Goal: Find contact information: Find contact information

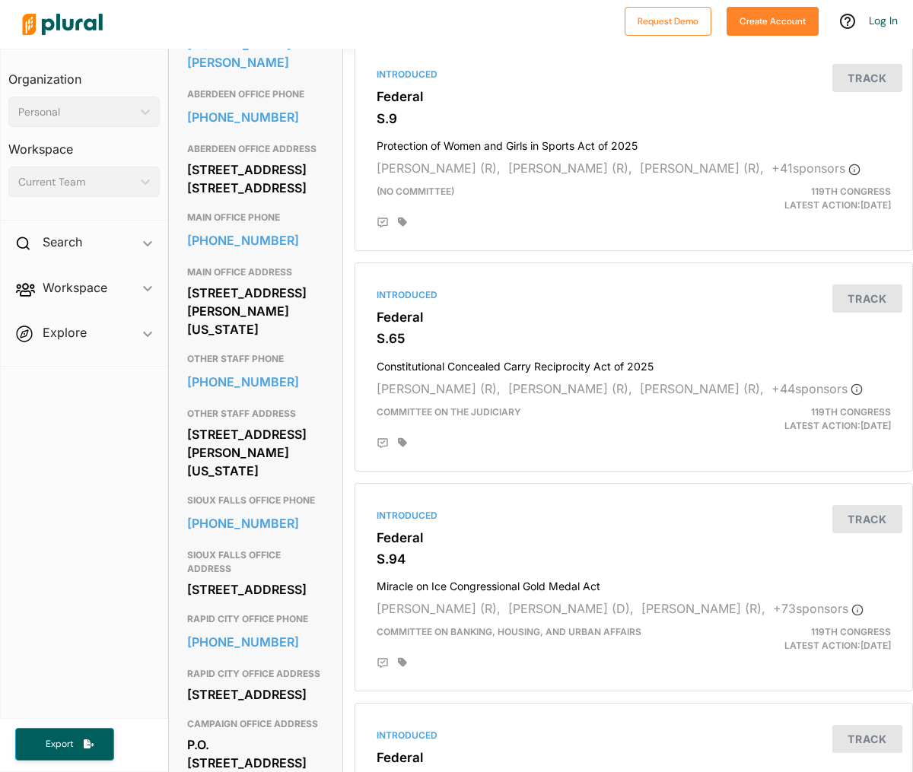
scroll to position [577, 0]
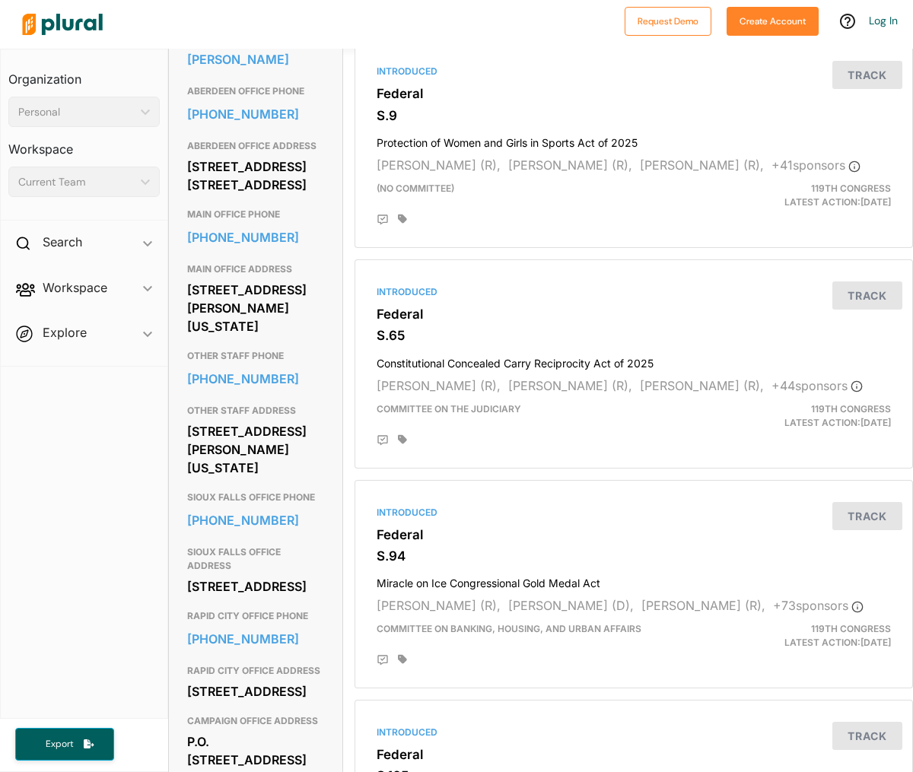
drag, startPoint x: 187, startPoint y: 213, endPoint x: 312, endPoint y: 251, distance: 130.5
click at [312, 196] on div "[STREET_ADDRESS] [STREET_ADDRESS]" at bounding box center [255, 175] width 137 height 41
copy div "[STREET_ADDRESS] [STREET_ADDRESS]"
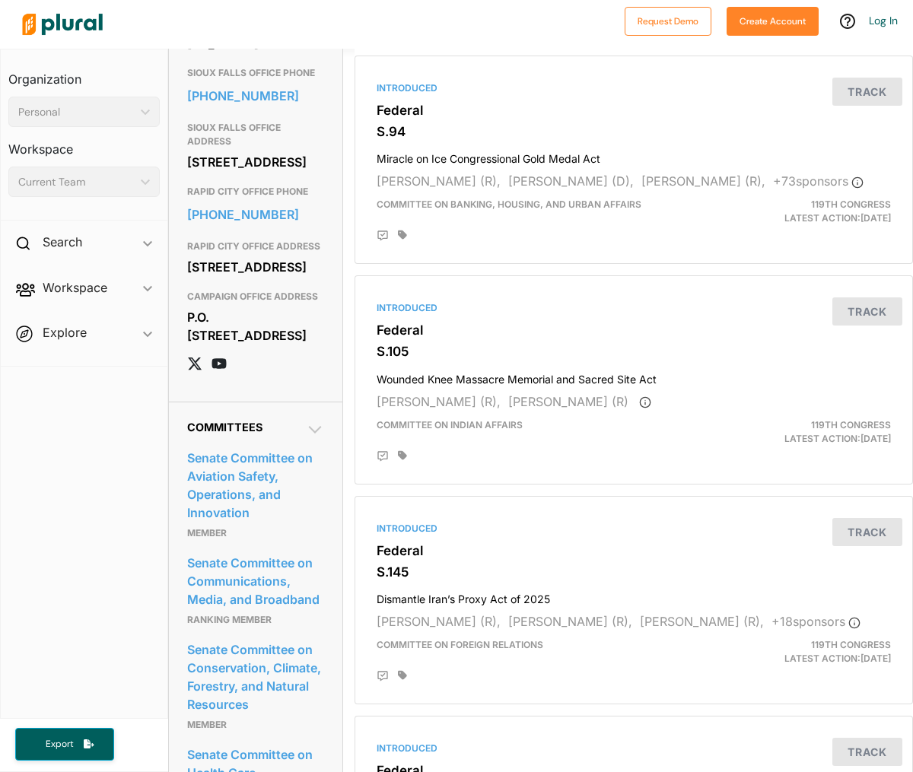
scroll to position [1002, 0]
drag, startPoint x: 190, startPoint y: 228, endPoint x: 317, endPoint y: 261, distance: 132.2
click at [317, 173] on div "[STREET_ADDRESS]" at bounding box center [255, 161] width 137 height 23
copy div "[STREET_ADDRESS]"
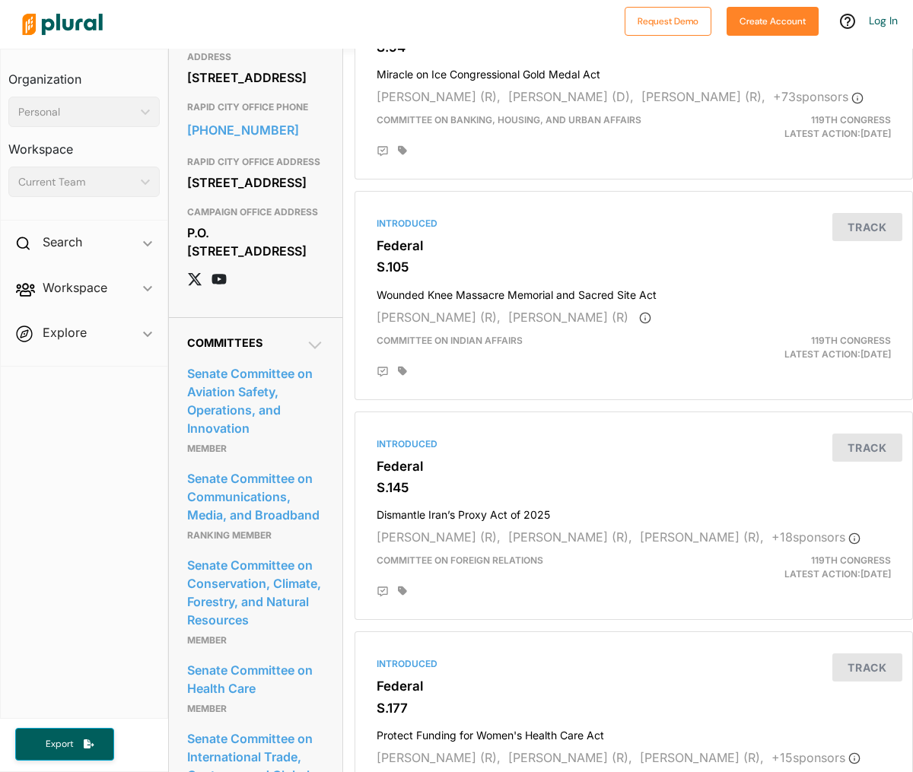
scroll to position [1091, 0]
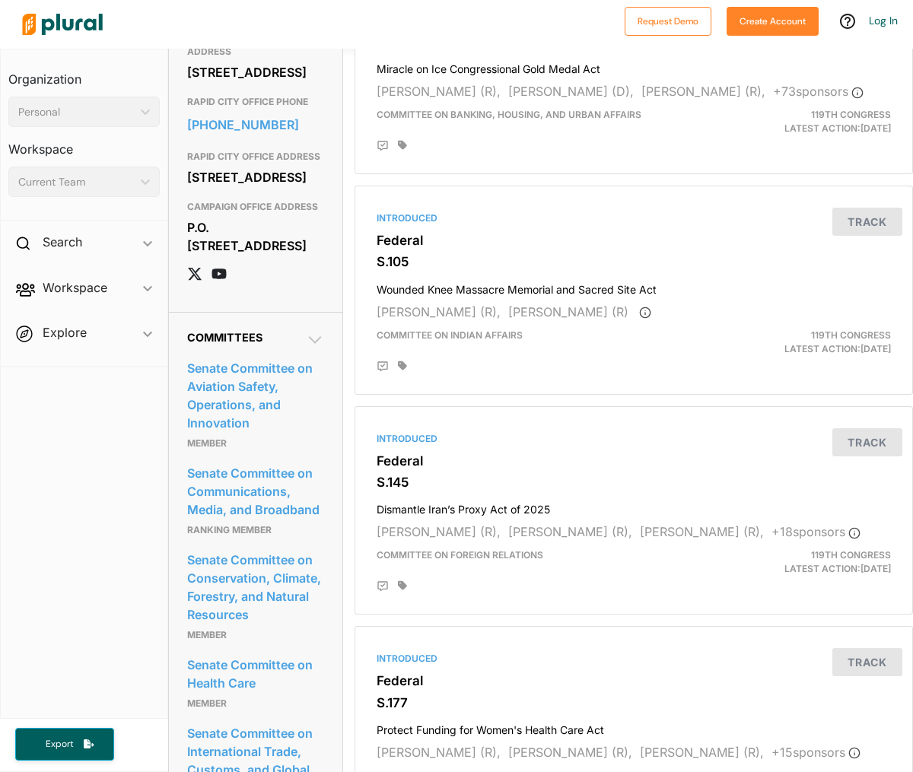
click at [190, 189] on div "[STREET_ADDRESS]" at bounding box center [255, 177] width 137 height 23
drag, startPoint x: 189, startPoint y: 279, endPoint x: 314, endPoint y: 311, distance: 129.0
click at [314, 189] on div "[STREET_ADDRESS]" at bounding box center [255, 177] width 137 height 23
copy div "[STREET_ADDRESS]"
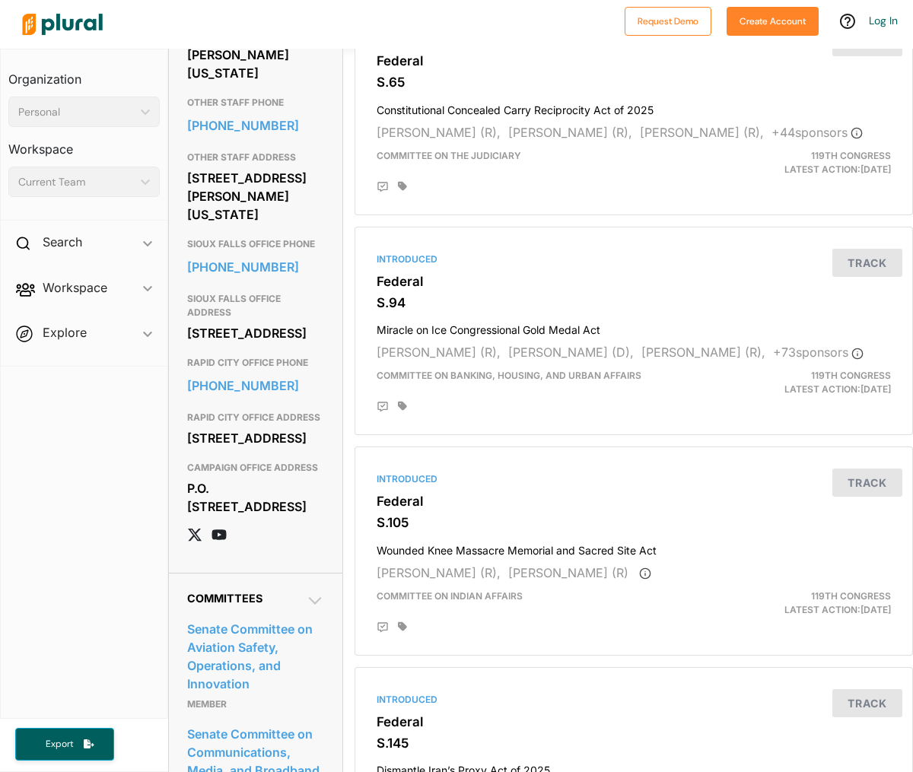
scroll to position [827, 0]
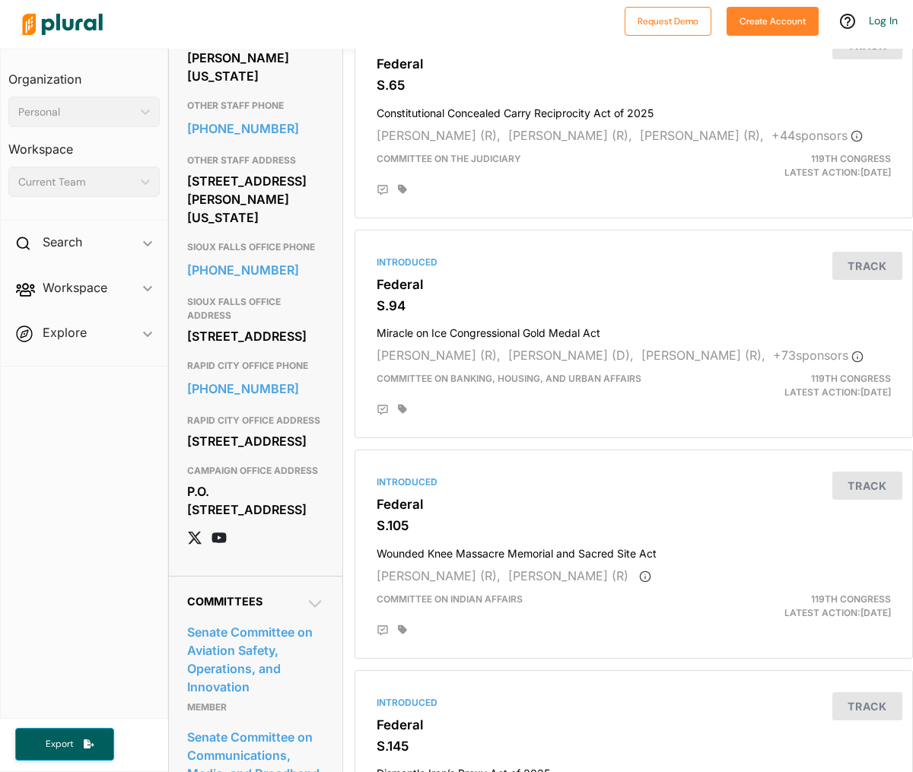
drag, startPoint x: 188, startPoint y: 247, endPoint x: 330, endPoint y: 282, distance: 146.6
click at [330, 282] on div "Contact Info EMAIL [URL][DOMAIN_NAME][PERSON_NAME] ABERDEEN OFFICE PHONE [PHONE…" at bounding box center [256, 136] width 174 height 880
copy div "[STREET_ADDRESS][PERSON_NAME][US_STATE]"
